Goal: Transaction & Acquisition: Book appointment/travel/reservation

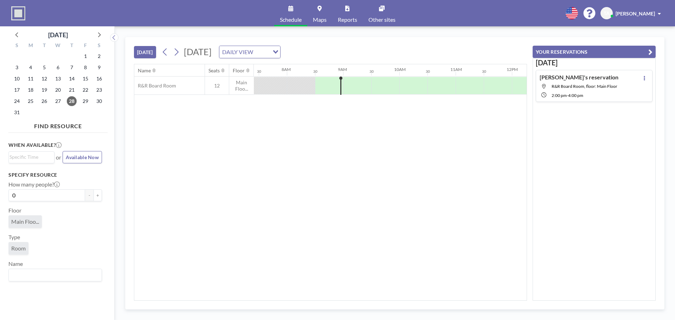
scroll to position [0, 450]
click at [373, 84] on div at bounding box center [380, 86] width 28 height 18
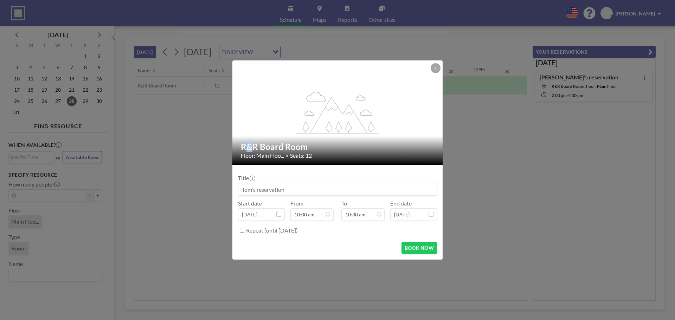
click at [373, 84] on div "flex-grow: 1.2;" at bounding box center [337, 112] width 211 height 104
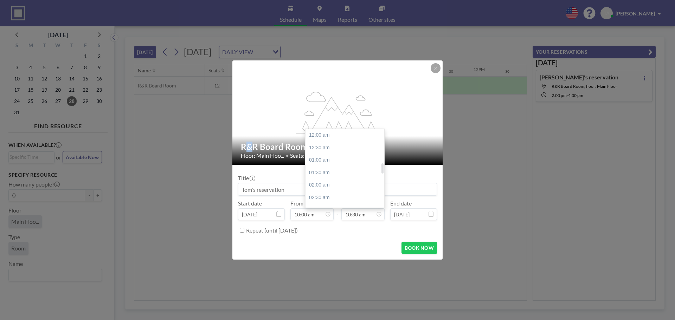
scroll to position [263, 0]
click at [333, 158] on div "11:30 am" at bounding box center [347, 160] width 82 height 13
type input "11:30 am"
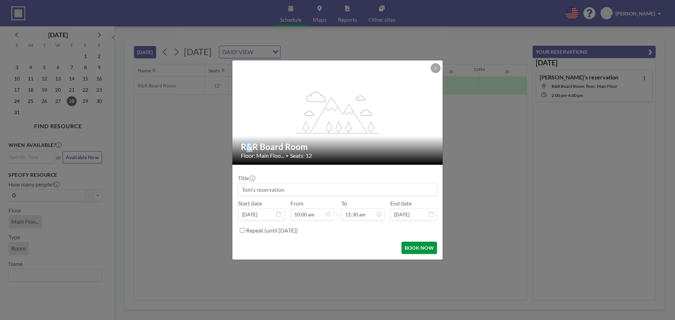
click at [422, 245] on button "BOOK NOW" at bounding box center [420, 248] width 36 height 12
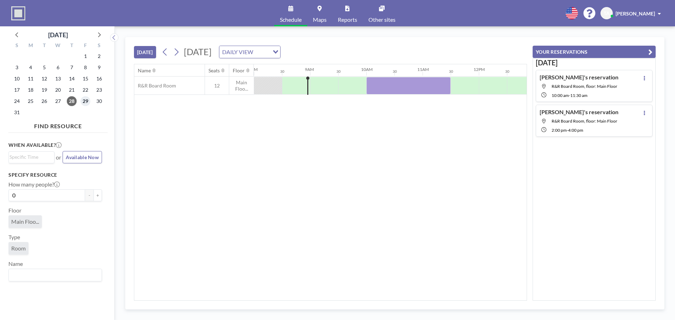
click at [86, 100] on span "29" at bounding box center [86, 101] width 10 height 10
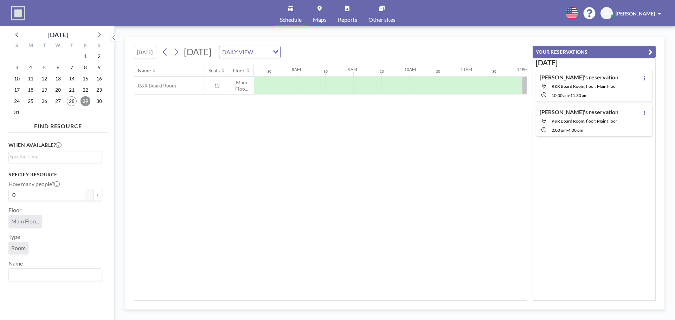
scroll to position [0, 422]
click at [352, 82] on div at bounding box center [352, 86] width 28 height 18
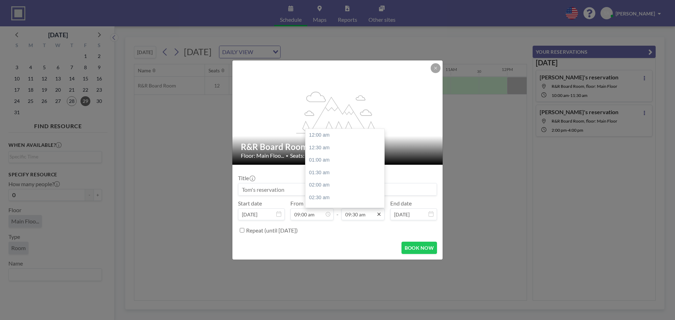
scroll to position [238, 0]
click at [331, 187] on div "11:30 am" at bounding box center [347, 185] width 82 height 13
type input "11:30 am"
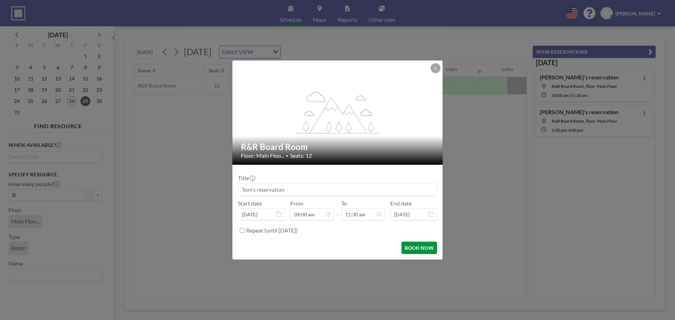
scroll to position [288, 0]
click at [423, 248] on button "BOOK NOW" at bounding box center [420, 248] width 36 height 12
